Goal: Information Seeking & Learning: Learn about a topic

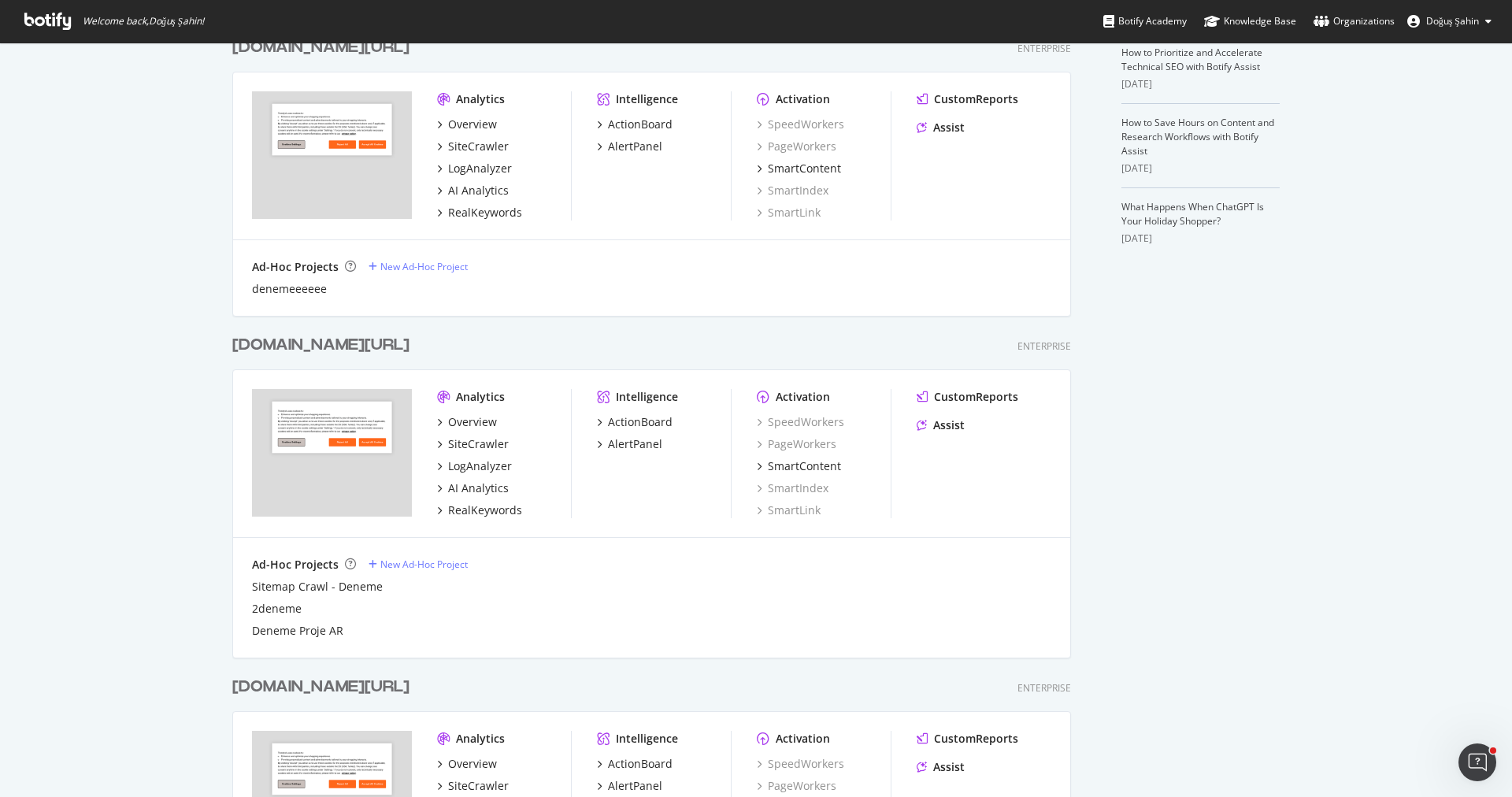
scroll to position [476, 0]
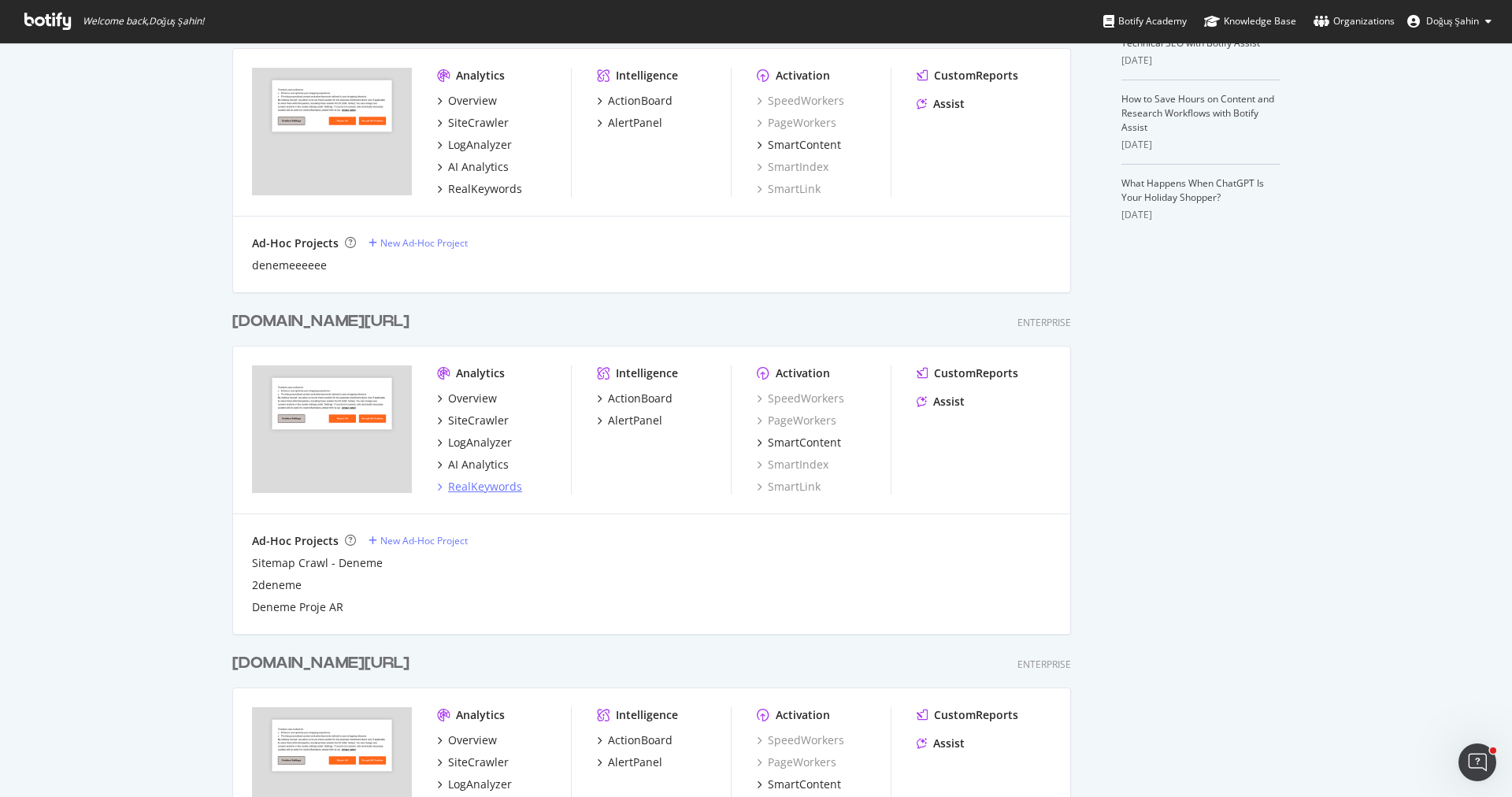
click at [489, 487] on div "RealKeywords" at bounding box center [485, 487] width 74 height 16
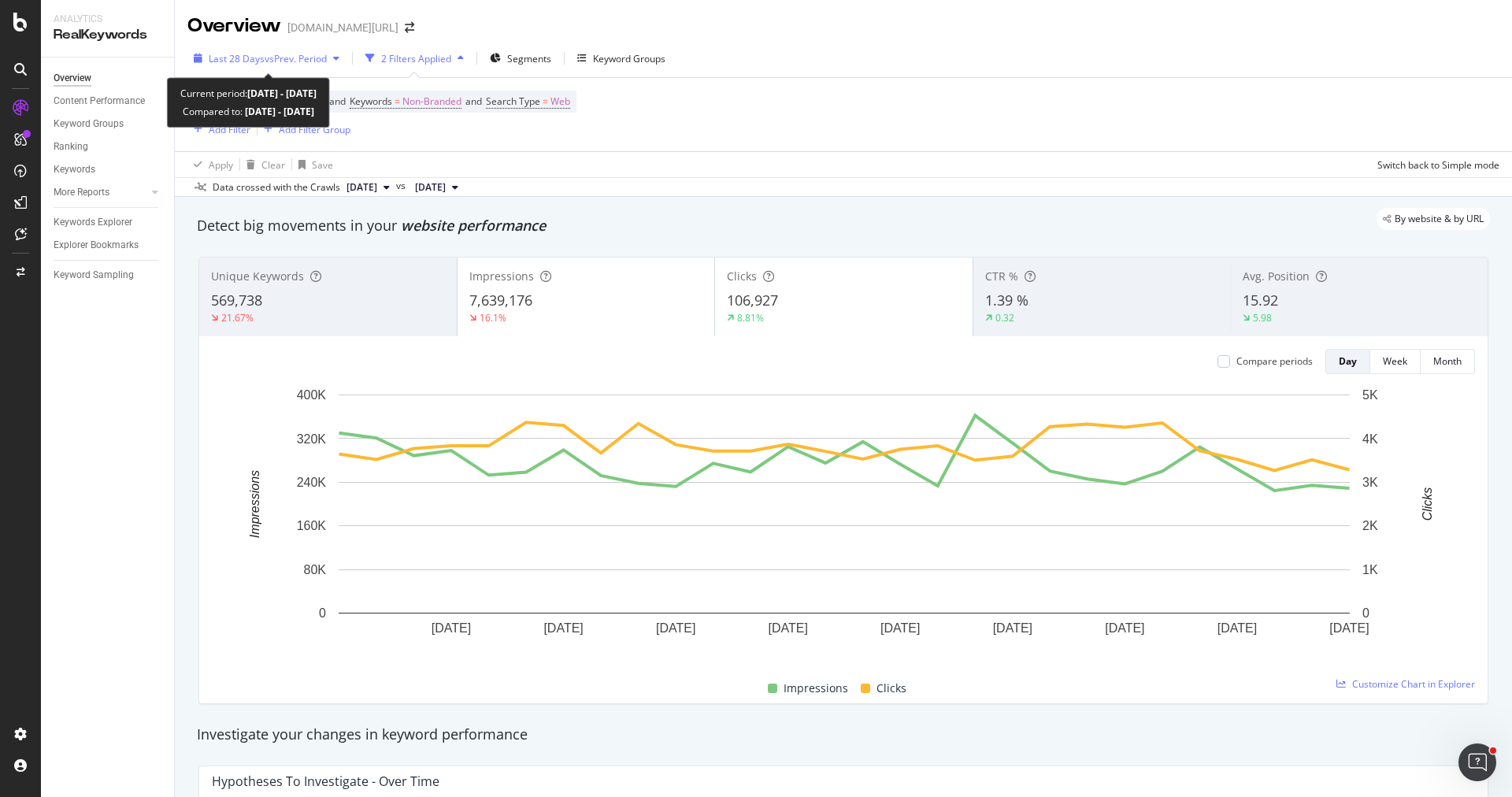
click at [289, 52] on span "vs Prev. Period" at bounding box center [296, 59] width 63 height 14
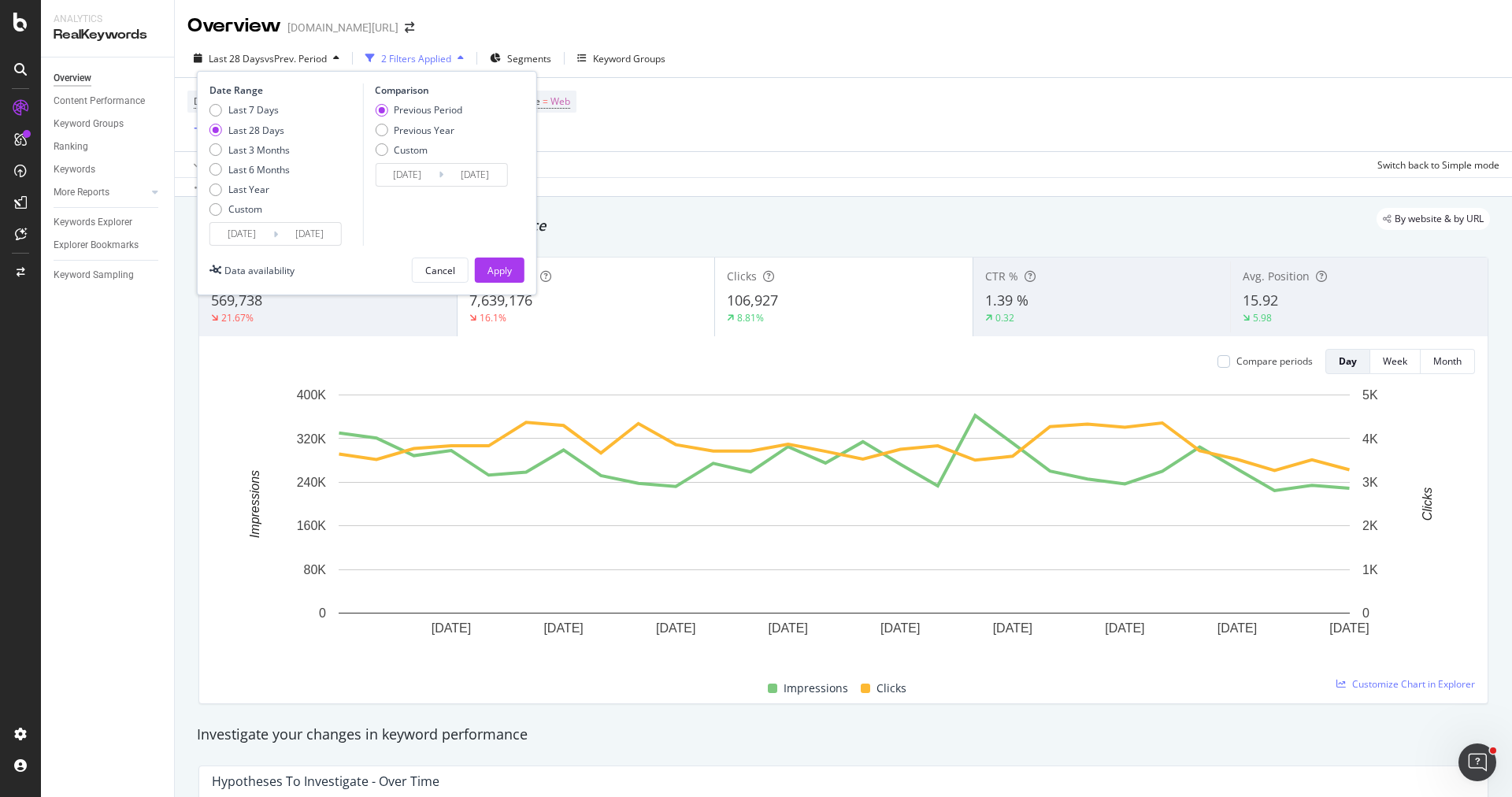
click at [253, 245] on div "Date Range Last 7 Days Last 28 Days Last 3 Months Last 6 Months Last Year Custo…" at bounding box center [367, 182] width 341 height 224
click at [249, 223] on input "[DATE]" at bounding box center [242, 234] width 63 height 23
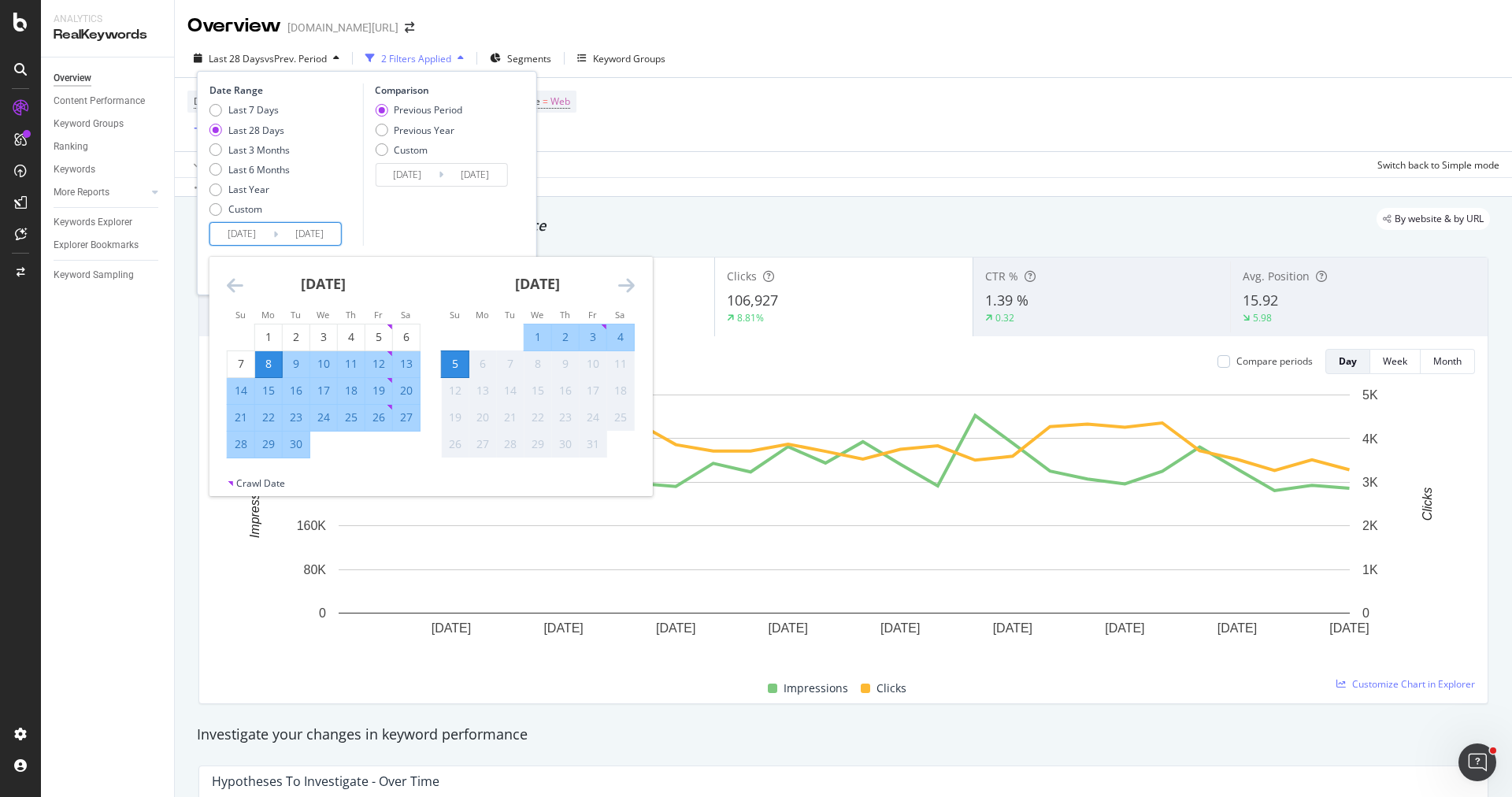
click at [230, 454] on div "28" at bounding box center [241, 445] width 26 height 26
type input "[DATE]"
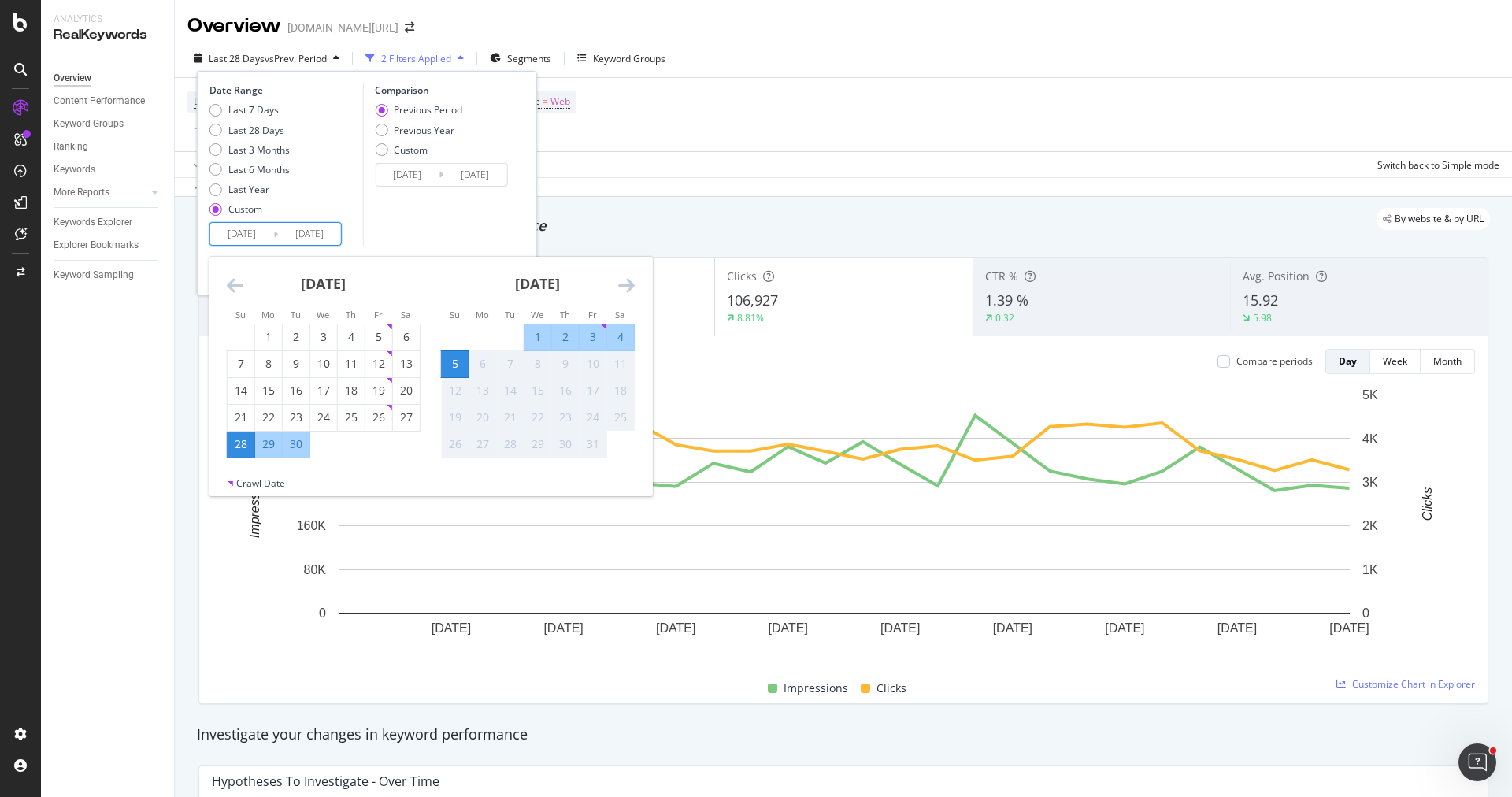
click at [627, 329] on div "4" at bounding box center [619, 338] width 26 height 26
type input "[DATE]"
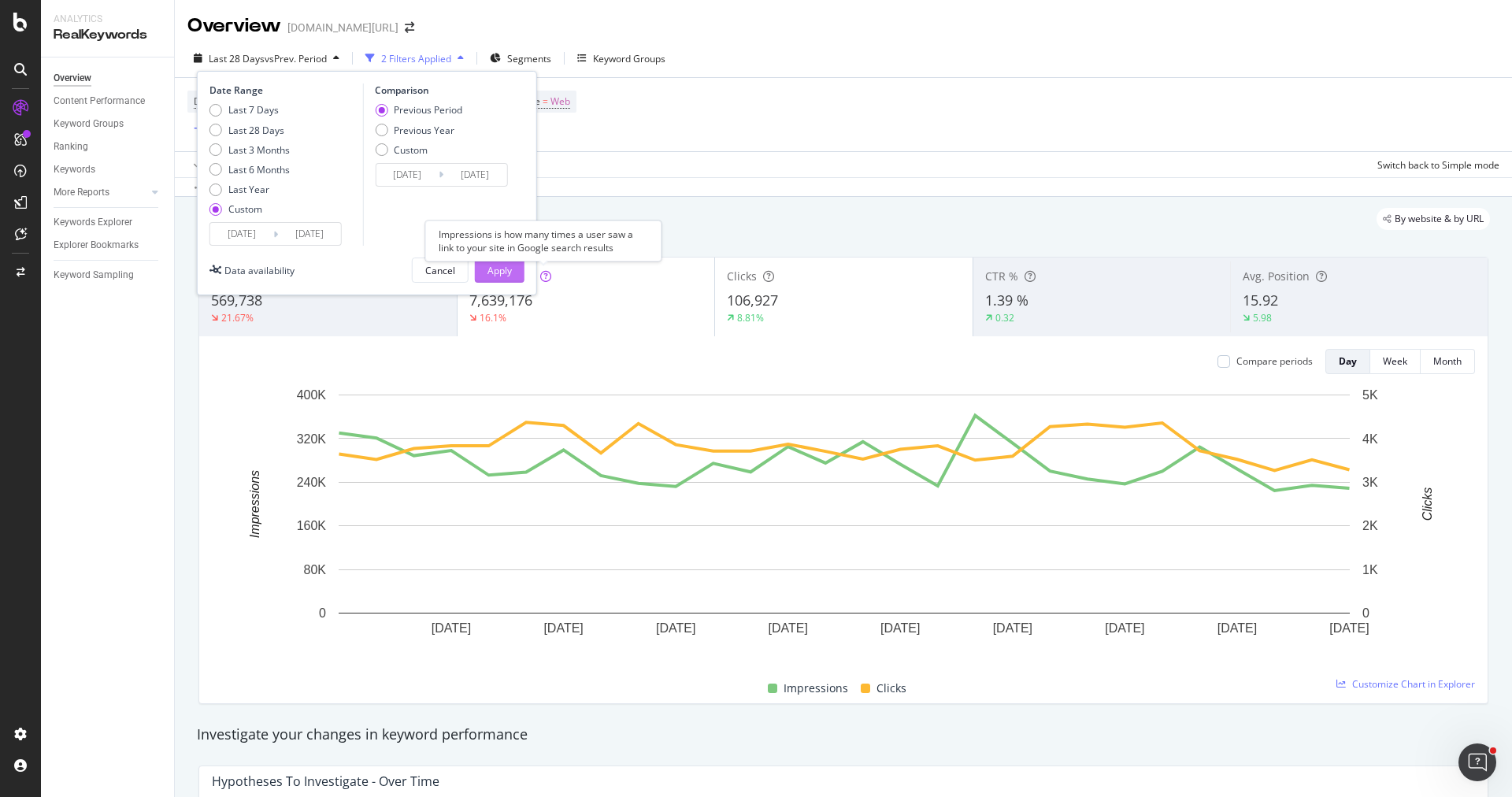
click at [506, 264] on div "Apply" at bounding box center [499, 271] width 24 height 14
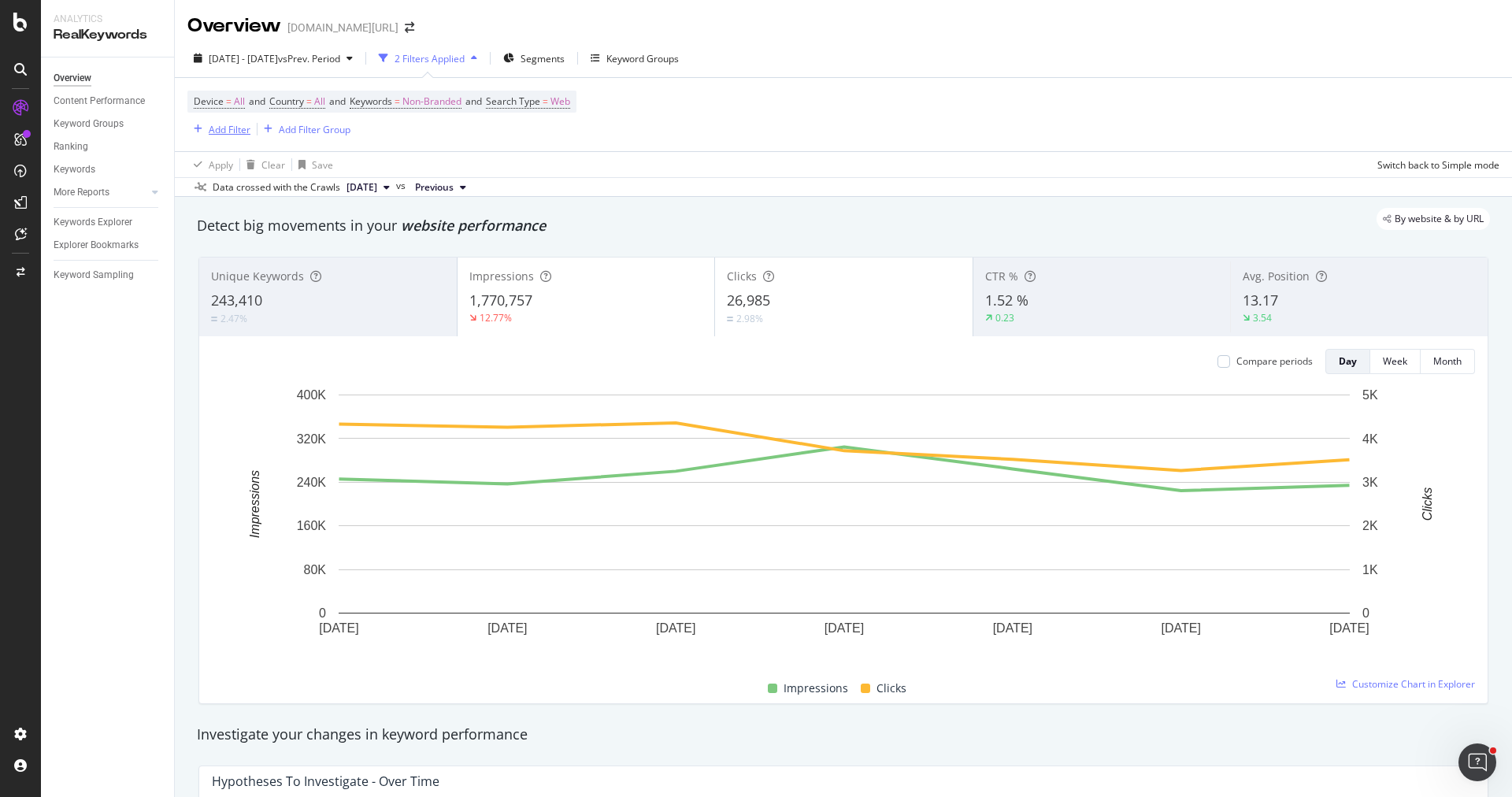
click at [246, 126] on div "Add Filter" at bounding box center [229, 130] width 42 height 14
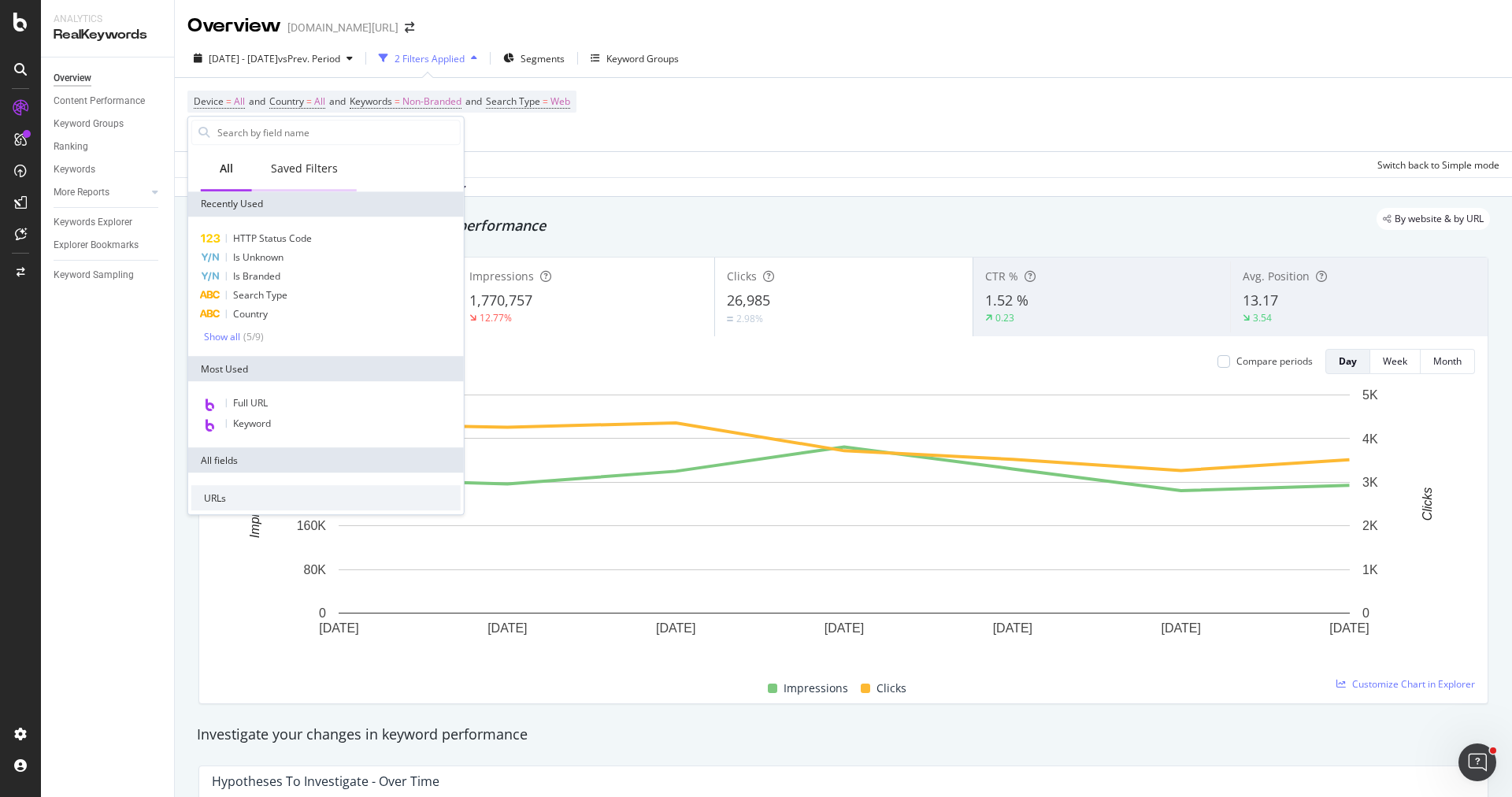
click at [324, 181] on div "Saved Filters" at bounding box center [304, 169] width 105 height 43
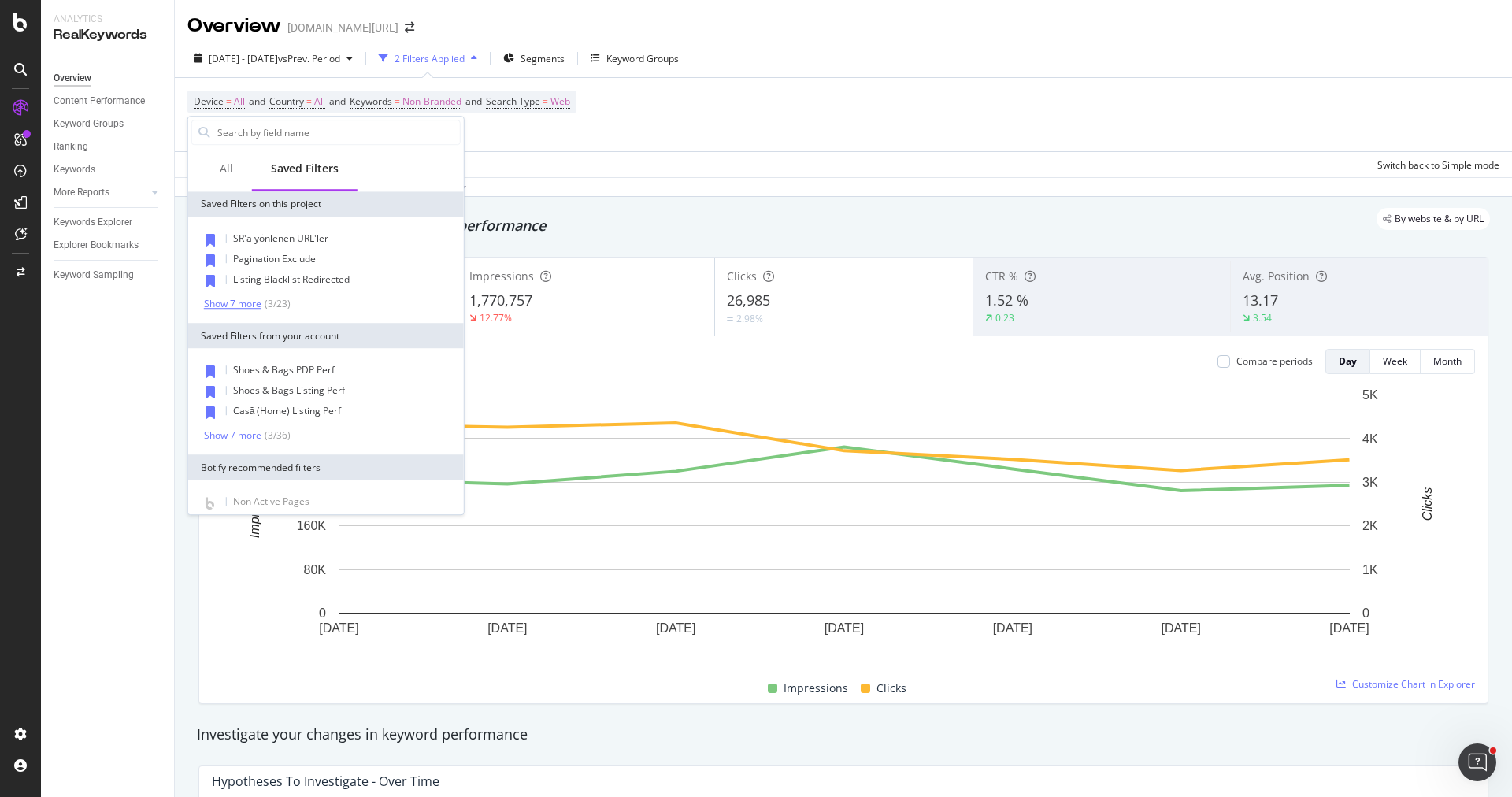
click at [240, 301] on div "Show 7 more" at bounding box center [232, 304] width 58 height 11
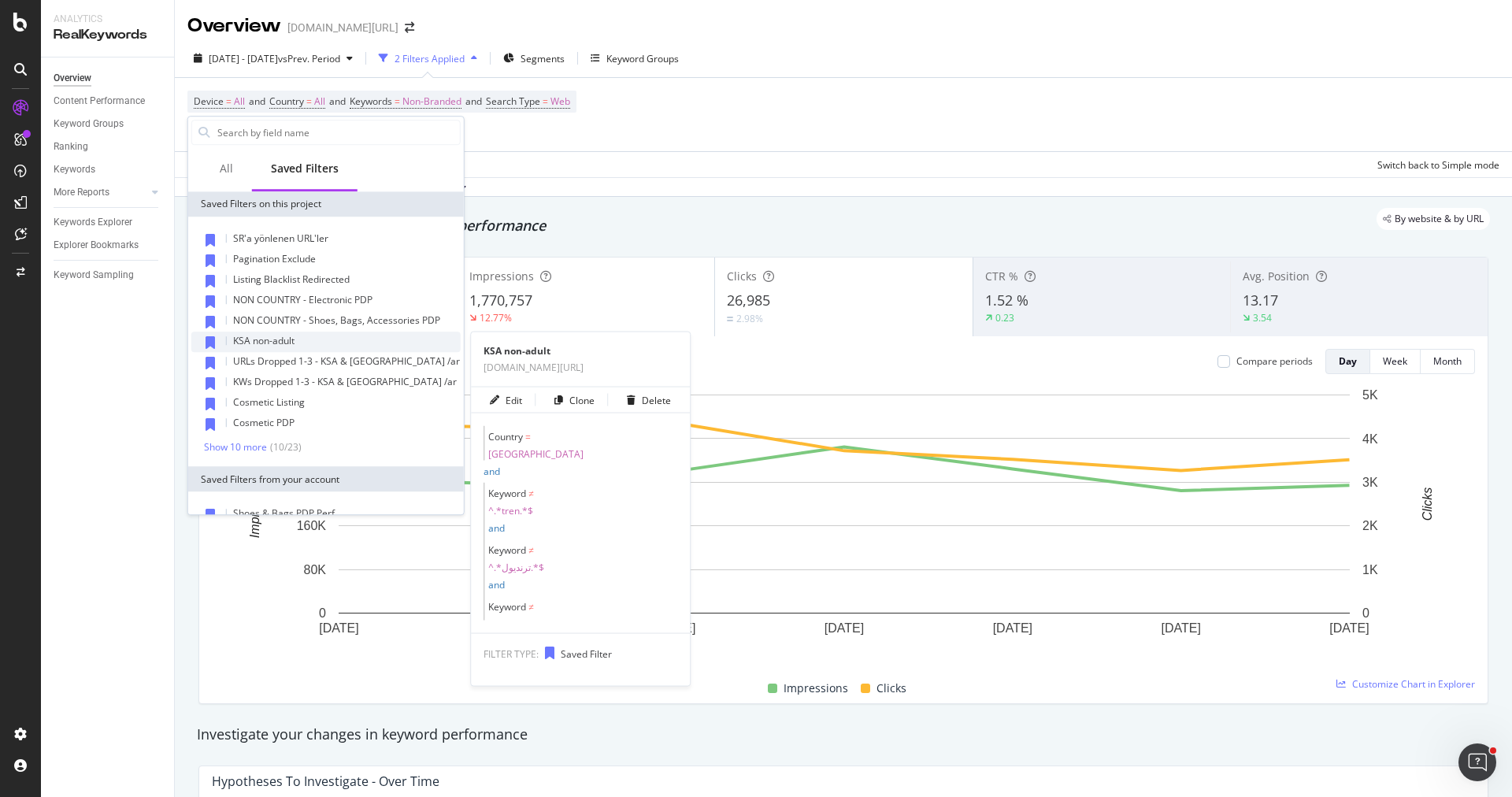
click at [344, 334] on div "KSA non-adult" at bounding box center [326, 342] width 269 height 21
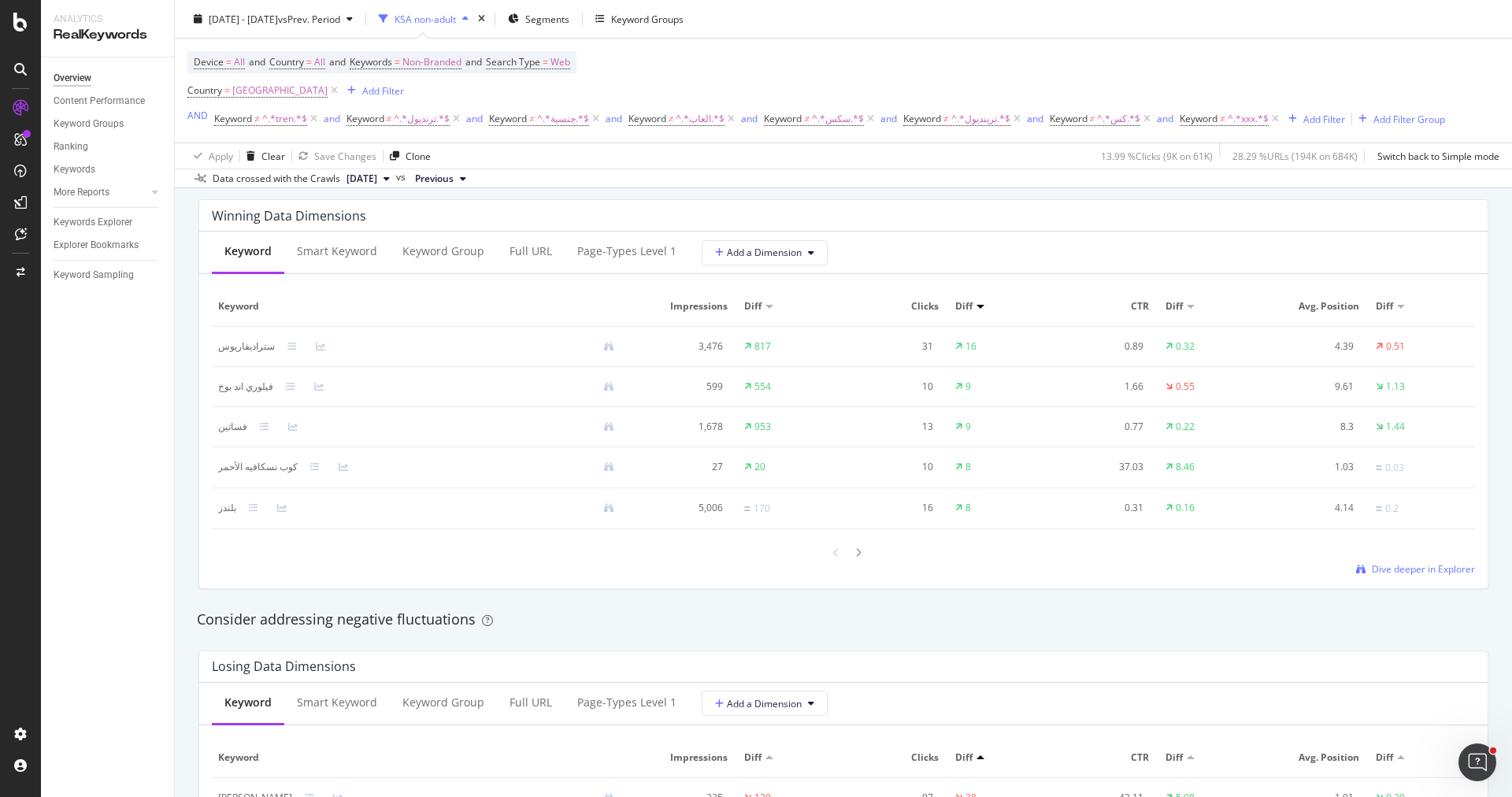
scroll to position [1701, 0]
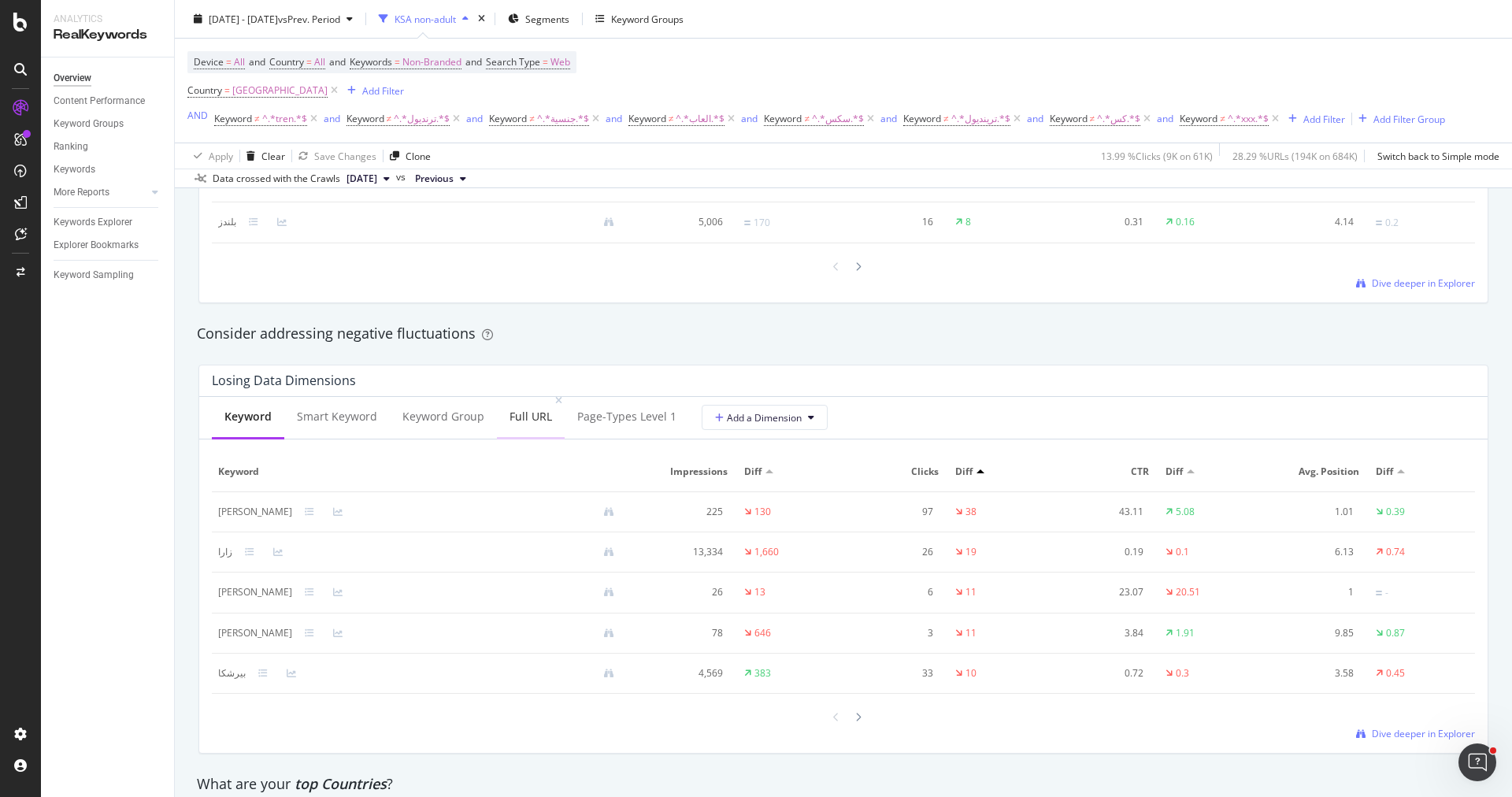
click at [498, 412] on div "Full URL" at bounding box center [530, 418] width 68 height 43
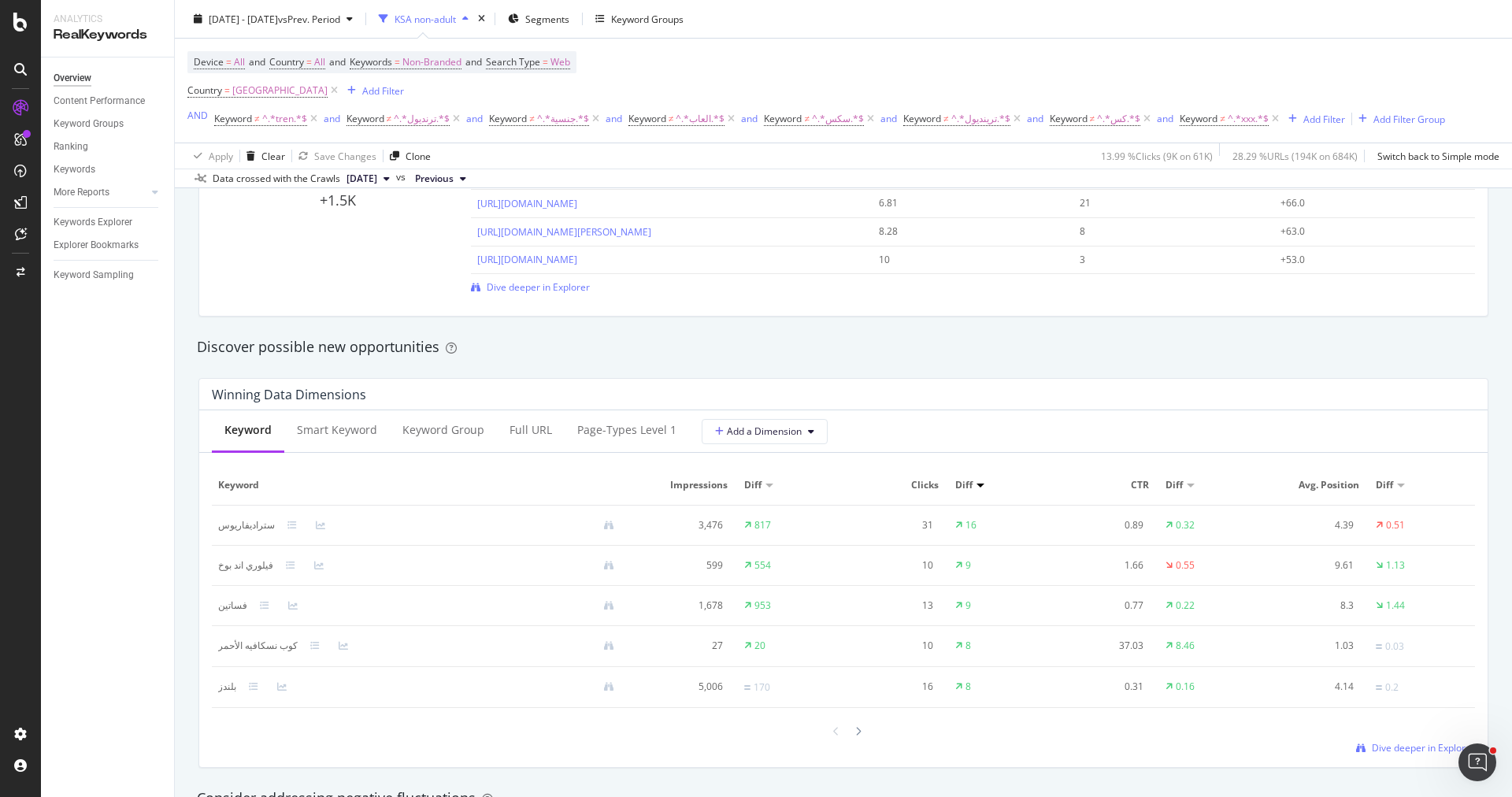
scroll to position [1352, 0]
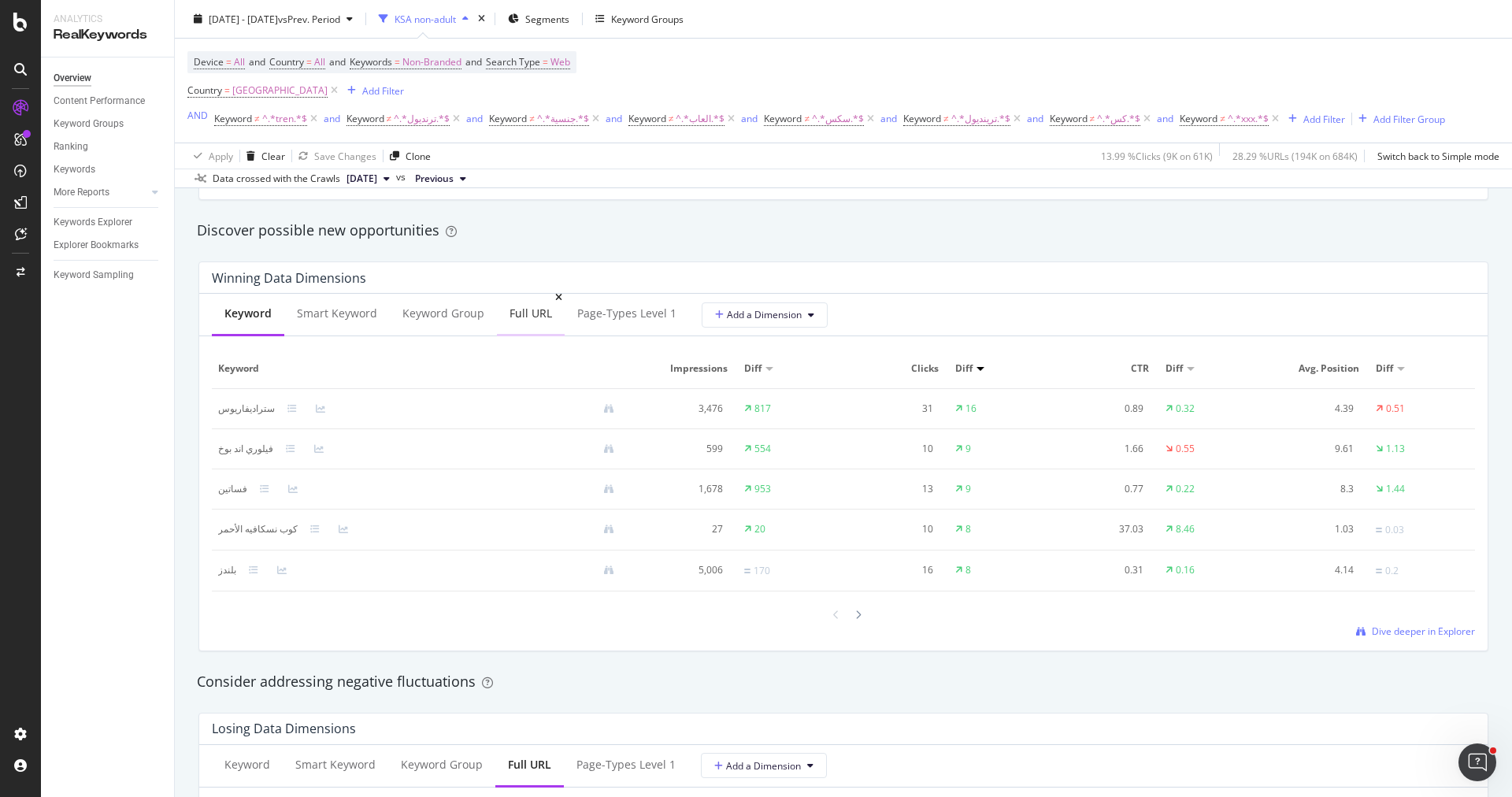
click at [530, 308] on div "Full URL" at bounding box center [530, 313] width 42 height 16
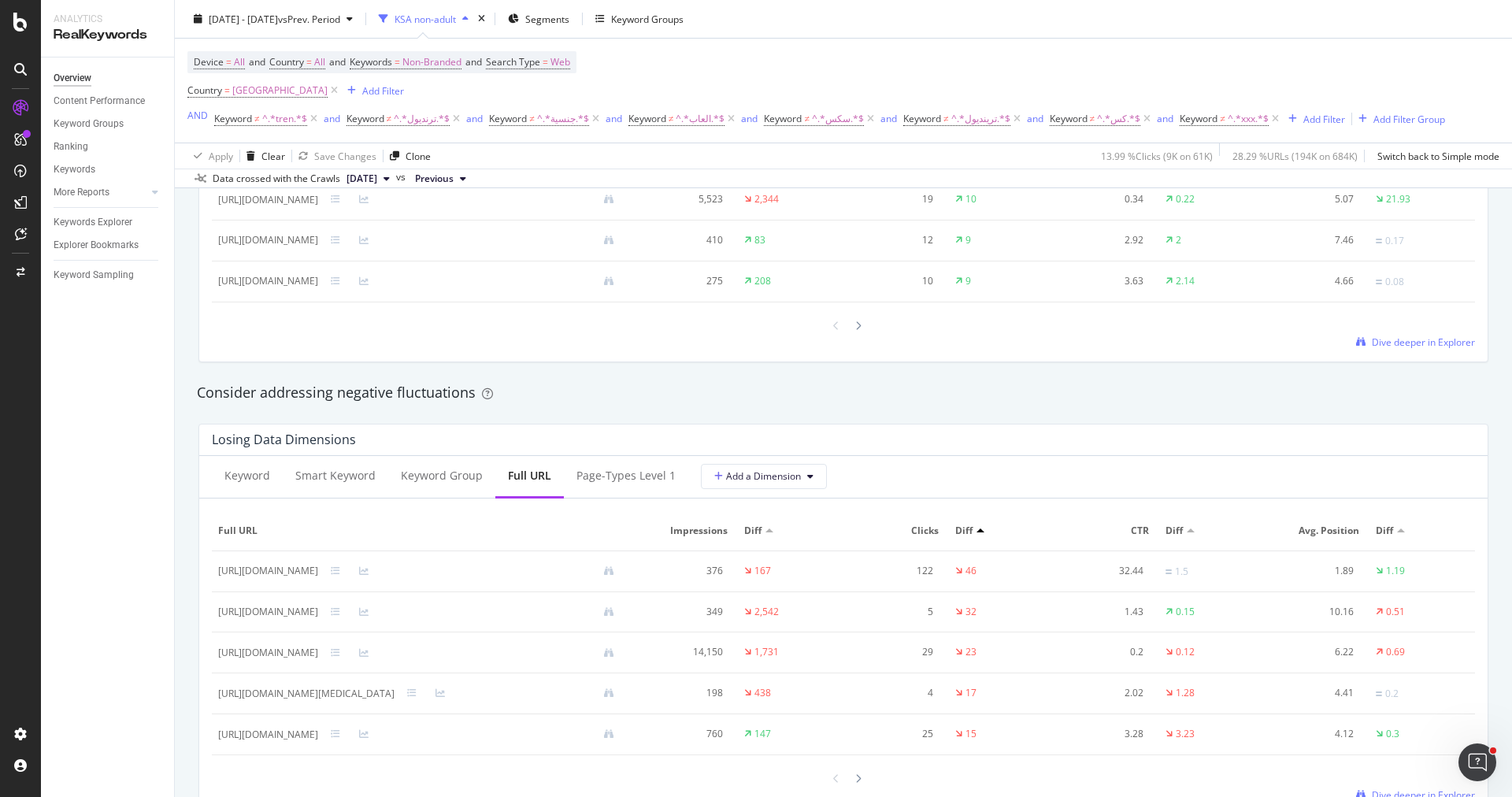
scroll to position [1673, 0]
